Goal: Information Seeking & Learning: Check status

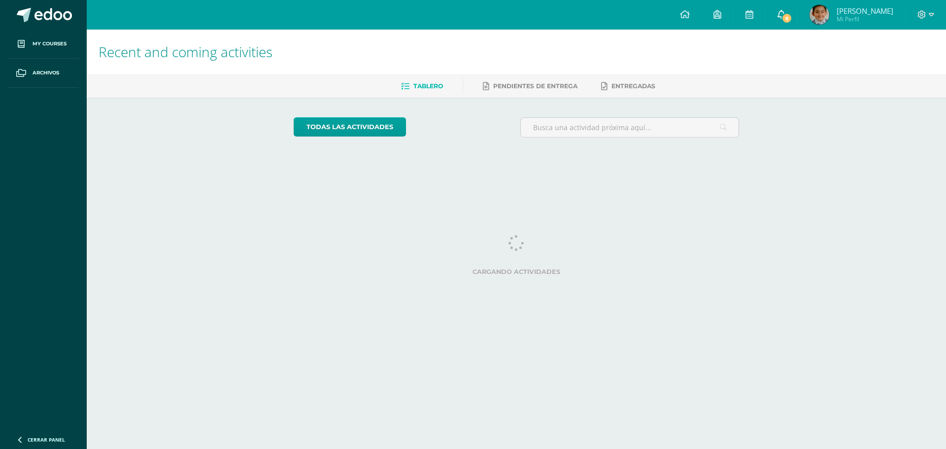
click at [792, 14] on span "6" at bounding box center [786, 18] width 11 height 11
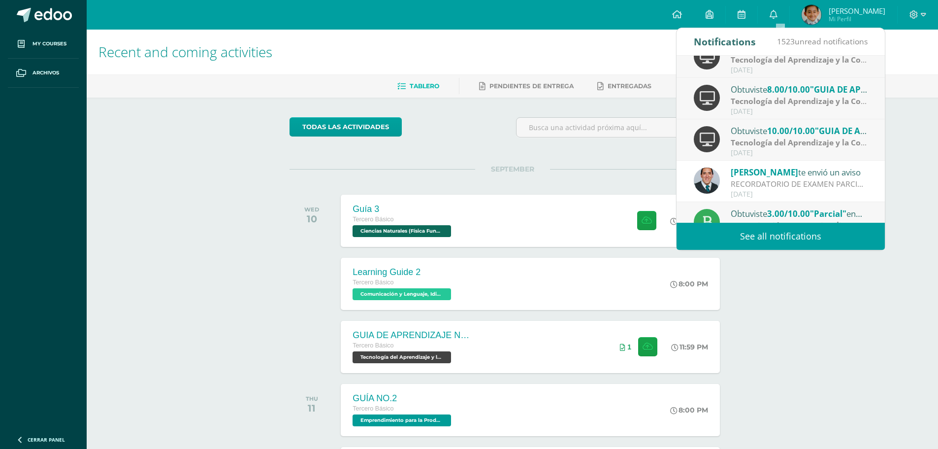
scroll to position [148, 0]
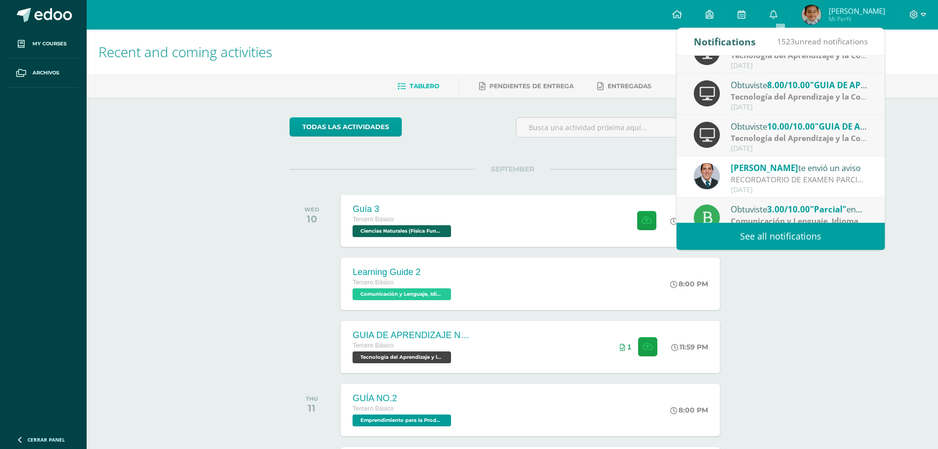
click at [806, 68] on div "[DATE]" at bounding box center [799, 66] width 137 height 8
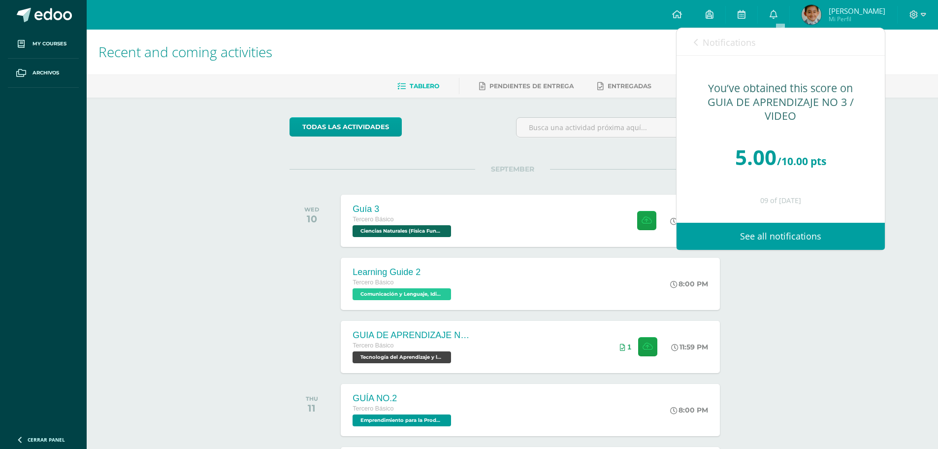
click at [696, 40] on icon at bounding box center [696, 42] width 4 height 8
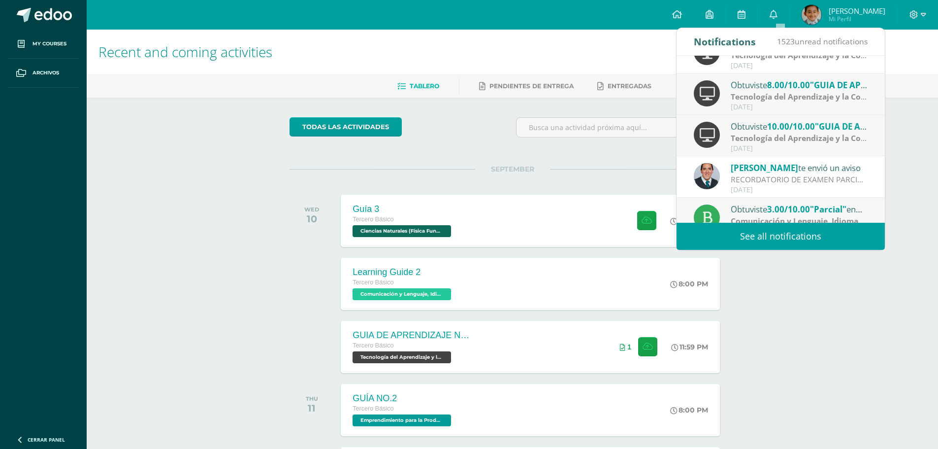
click at [801, 98] on strong "Tecnología del Aprendizaje y la Comunicación (TIC)" at bounding box center [827, 96] width 193 height 11
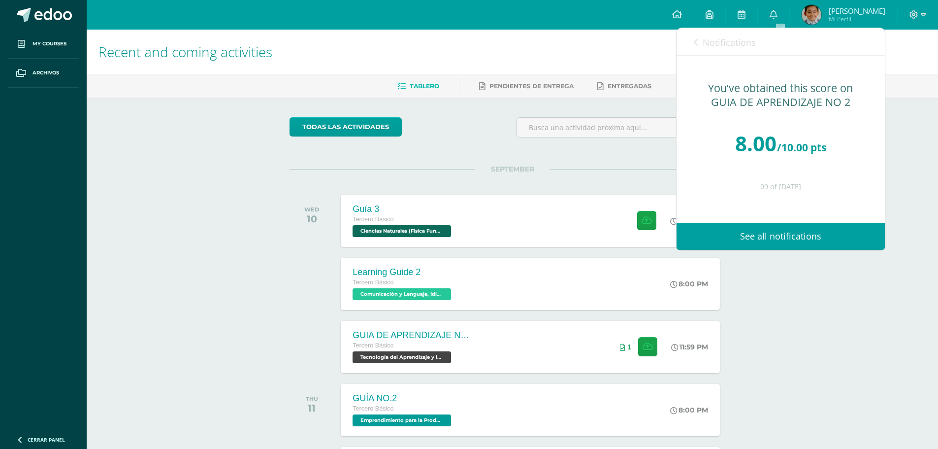
click at [703, 44] on span "Notifications" at bounding box center [729, 42] width 53 height 12
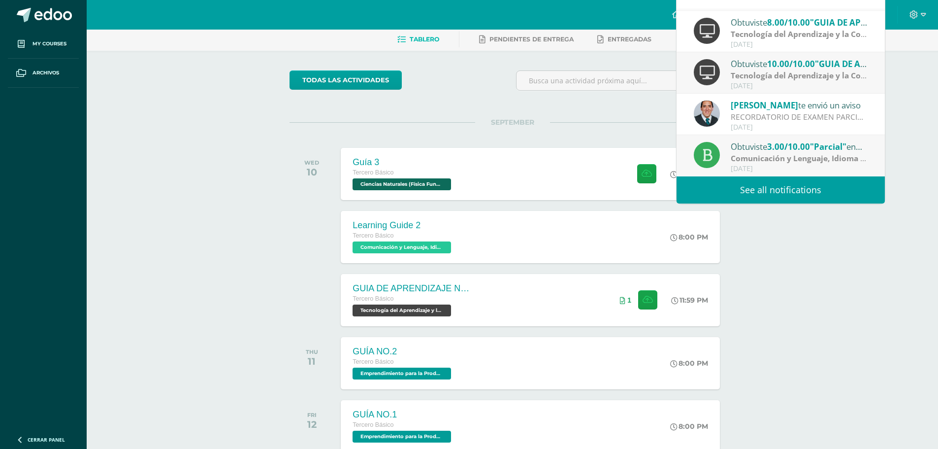
scroll to position [49, 0]
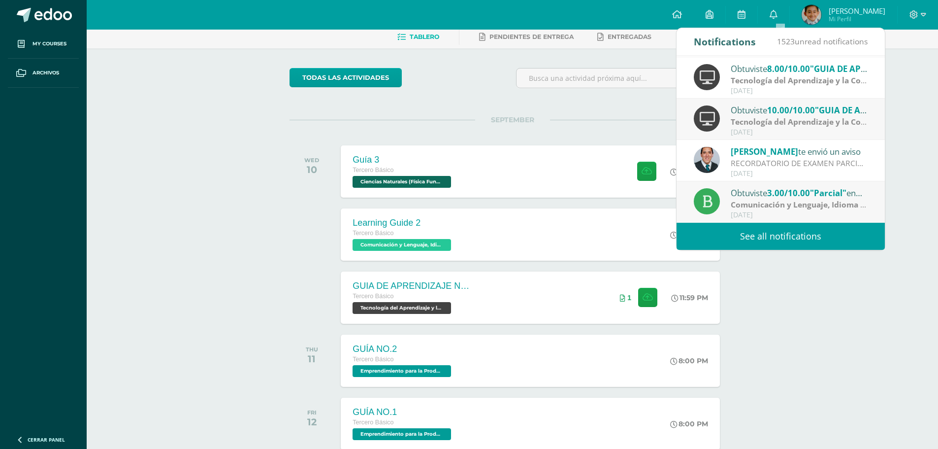
click at [825, 233] on link "See all notifications" at bounding box center [781, 236] width 208 height 27
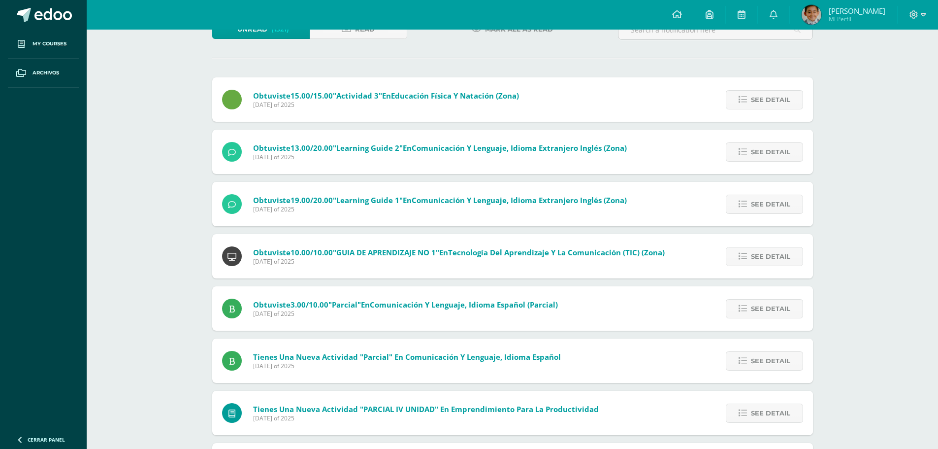
scroll to position [73, 0]
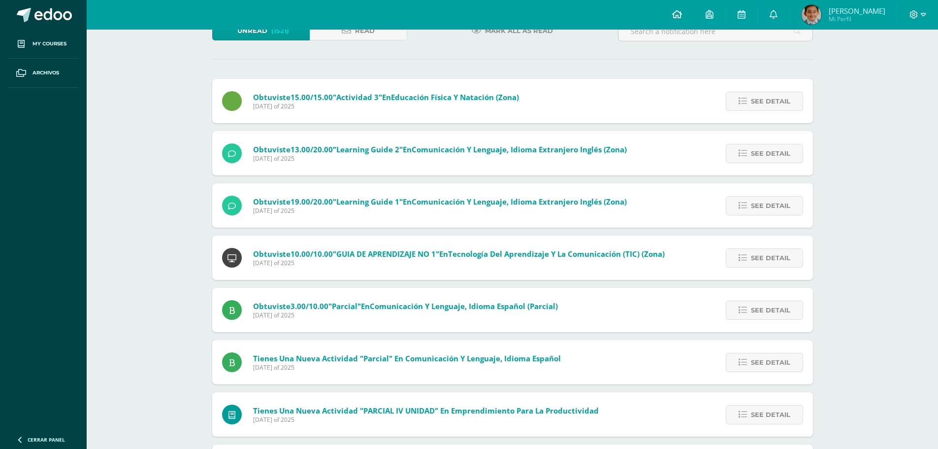
click at [682, 12] on icon at bounding box center [677, 14] width 10 height 9
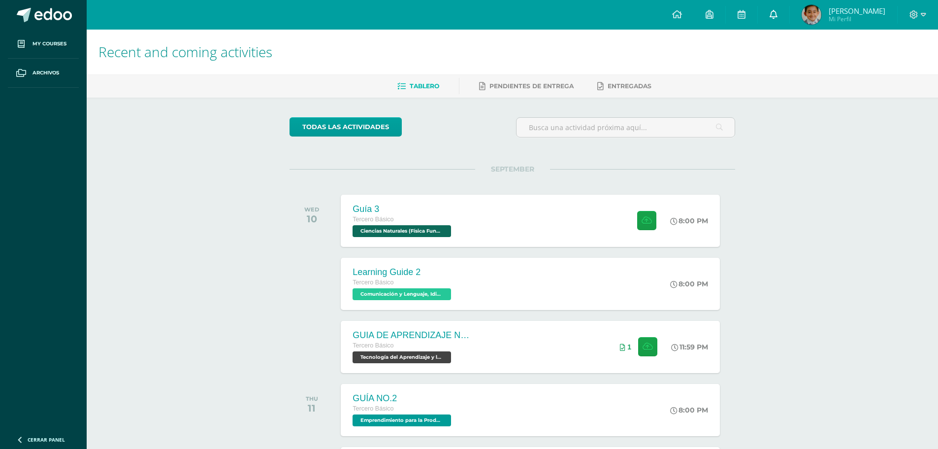
click at [786, 10] on link at bounding box center [774, 15] width 32 height 30
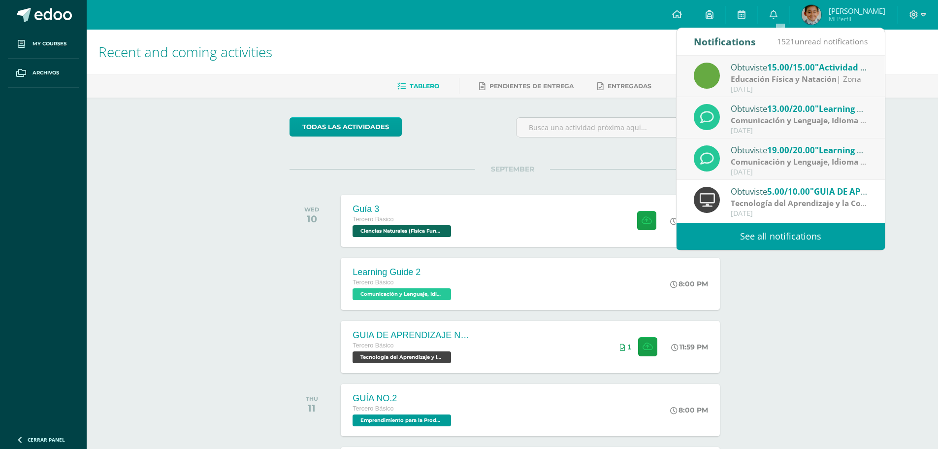
click at [847, 102] on div "Obtuviste 13.00/20.00 "Learning Guide 2" en Comunicación y Lenguaje, Idioma Ext…" at bounding box center [799, 108] width 137 height 13
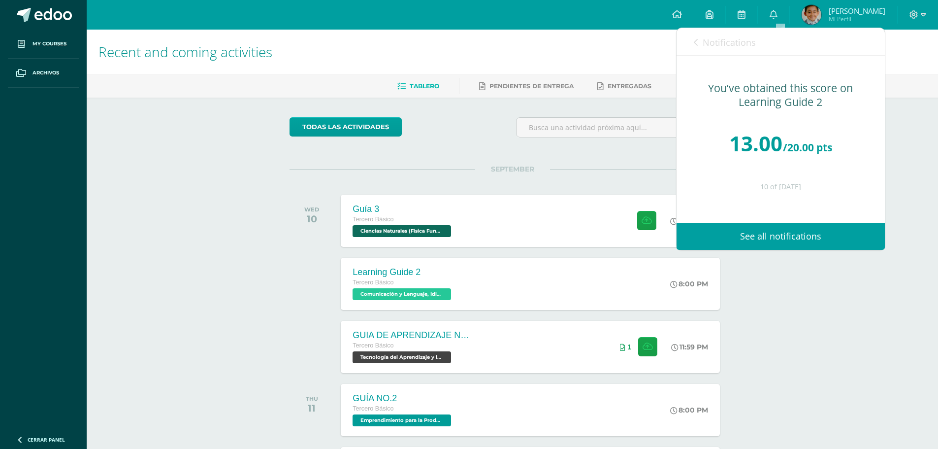
click at [423, 151] on div "todas las Actividades You don’t have any activities Check the rest of the perio…" at bounding box center [512, 361] width 485 height 527
